Goal: Entertainment & Leisure: Consume media (video, audio)

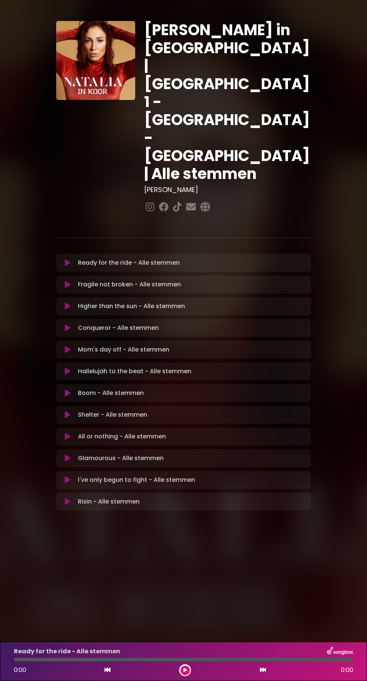
click at [70, 455] on button at bounding box center [68, 458] width 14 height 7
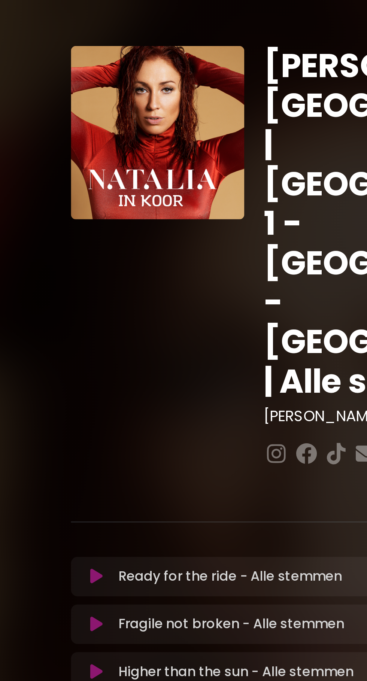
click at [69, 259] on icon at bounding box center [68, 262] width 6 height 7
